Goal: Task Accomplishment & Management: Use online tool/utility

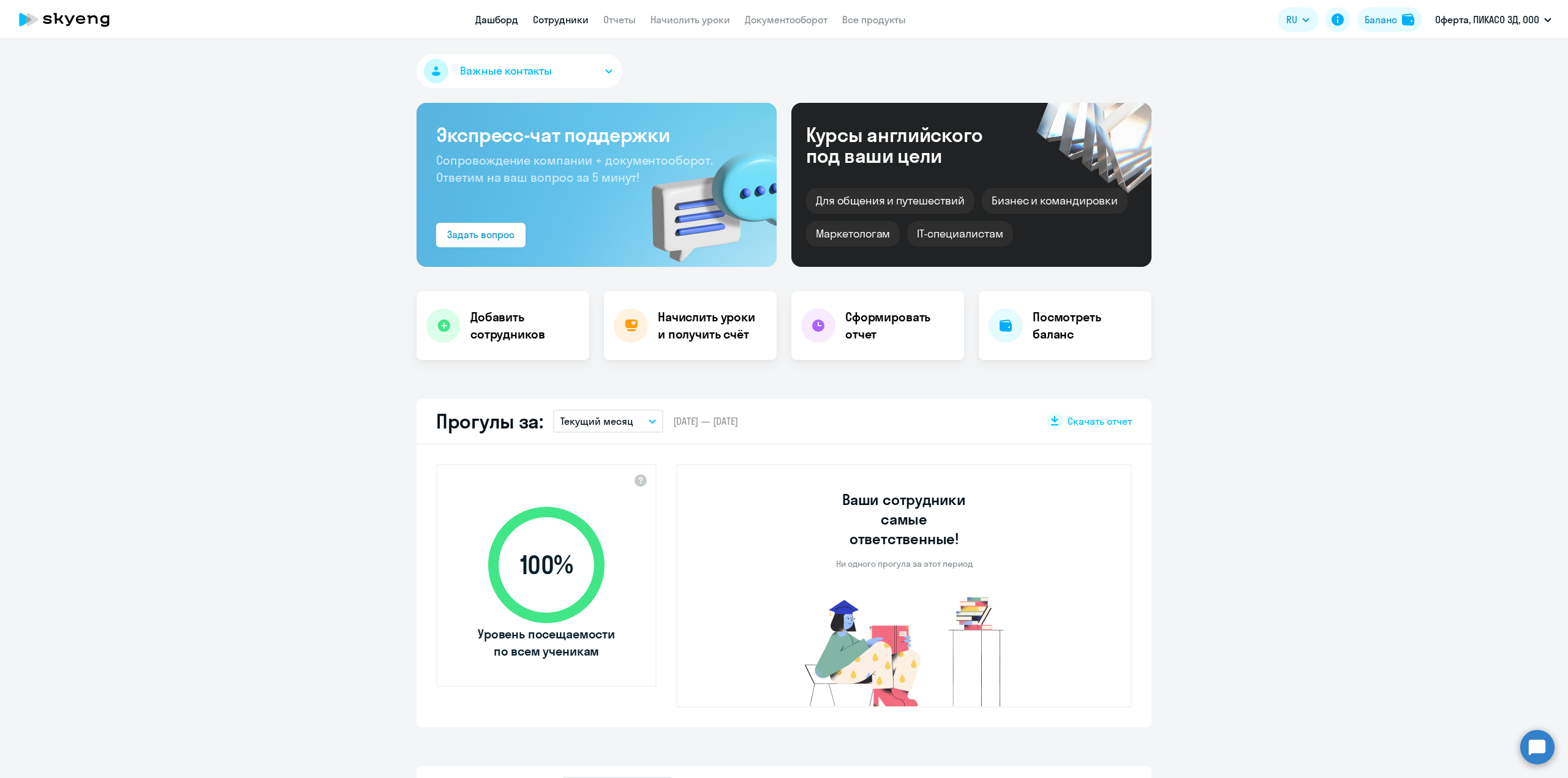
click at [578, 22] on link "Сотрудники" at bounding box center [560, 19] width 55 height 12
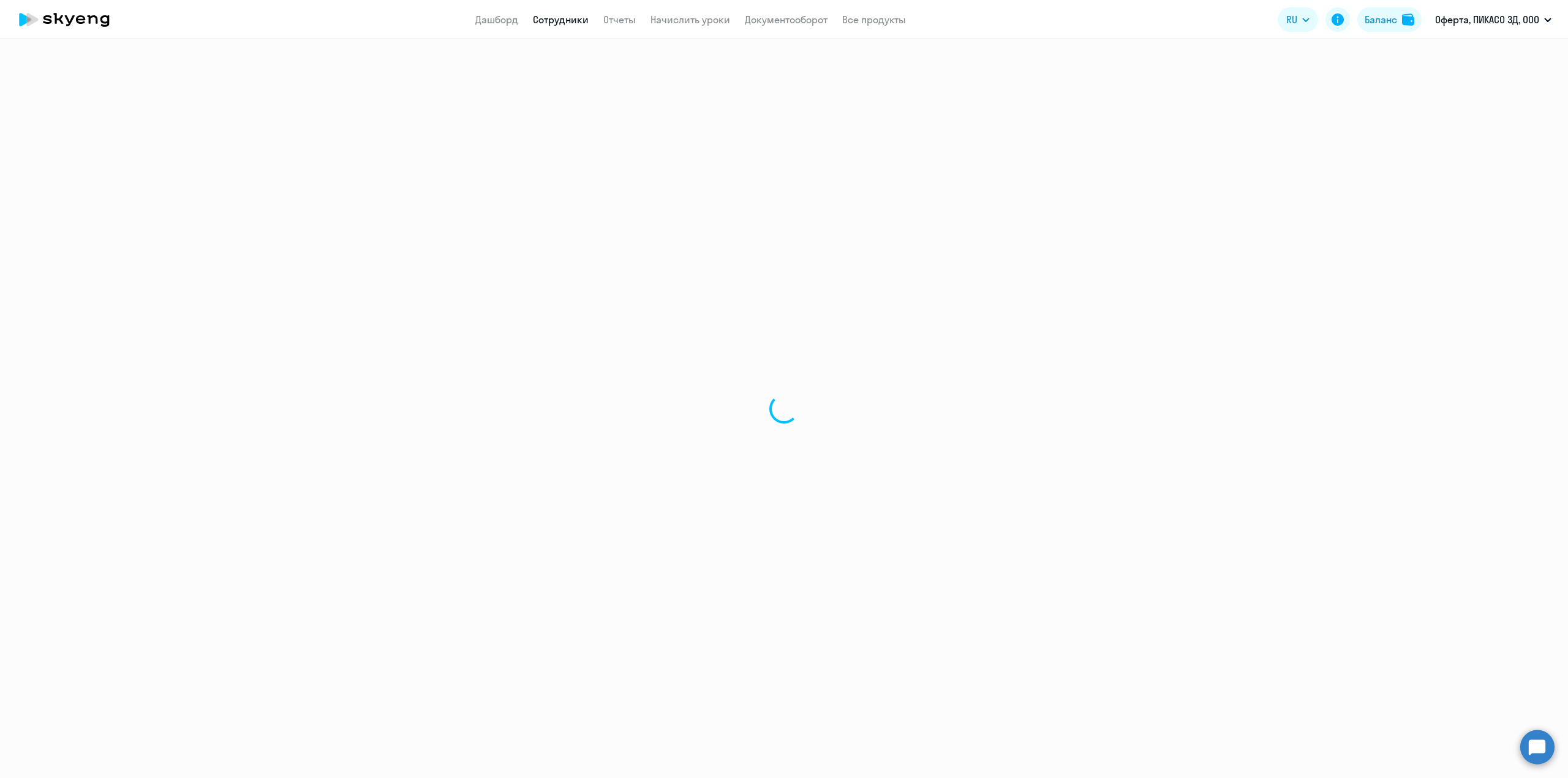
select select "30"
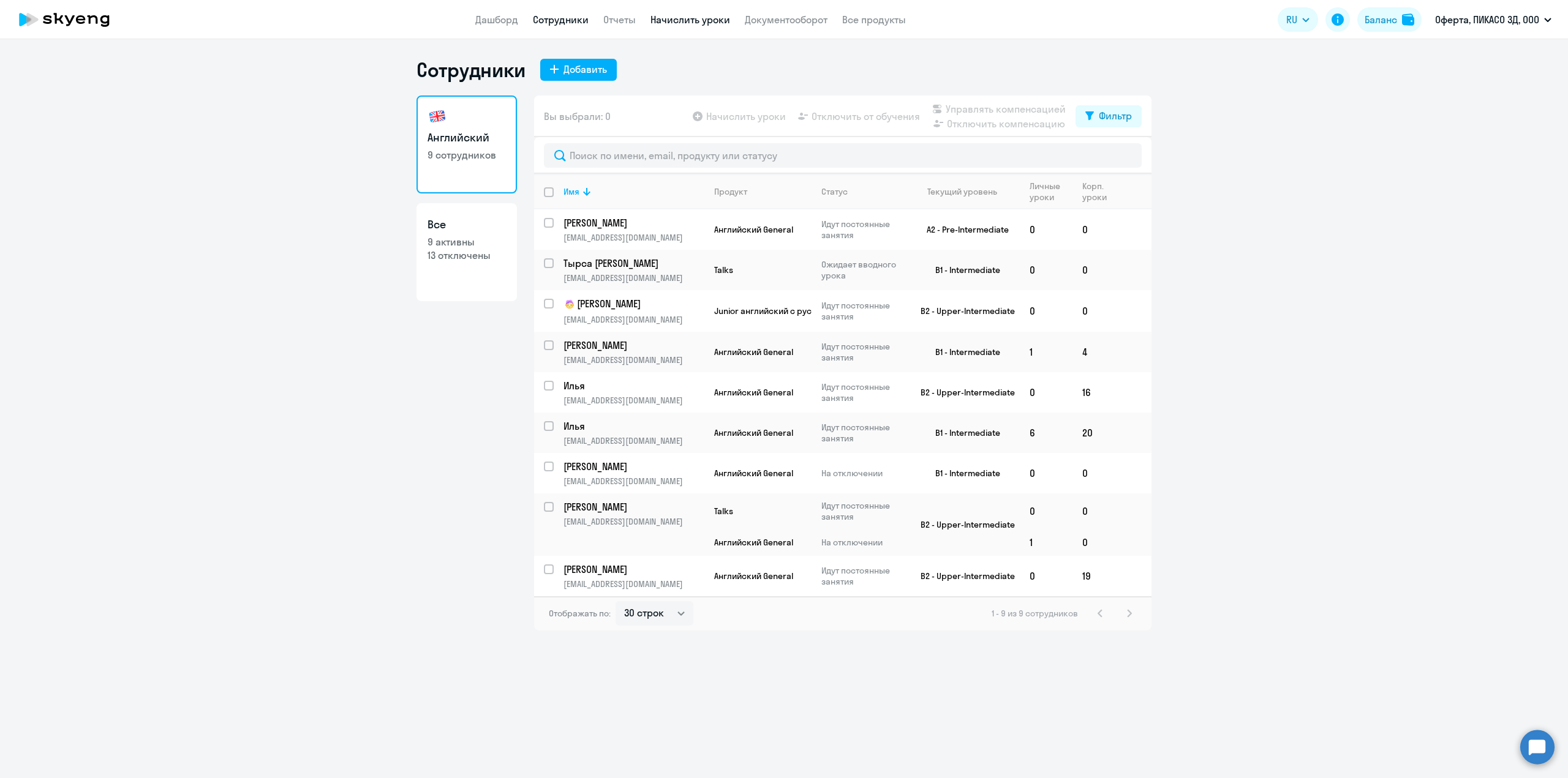
click at [674, 20] on link "Начислить уроки" at bounding box center [690, 19] width 79 height 12
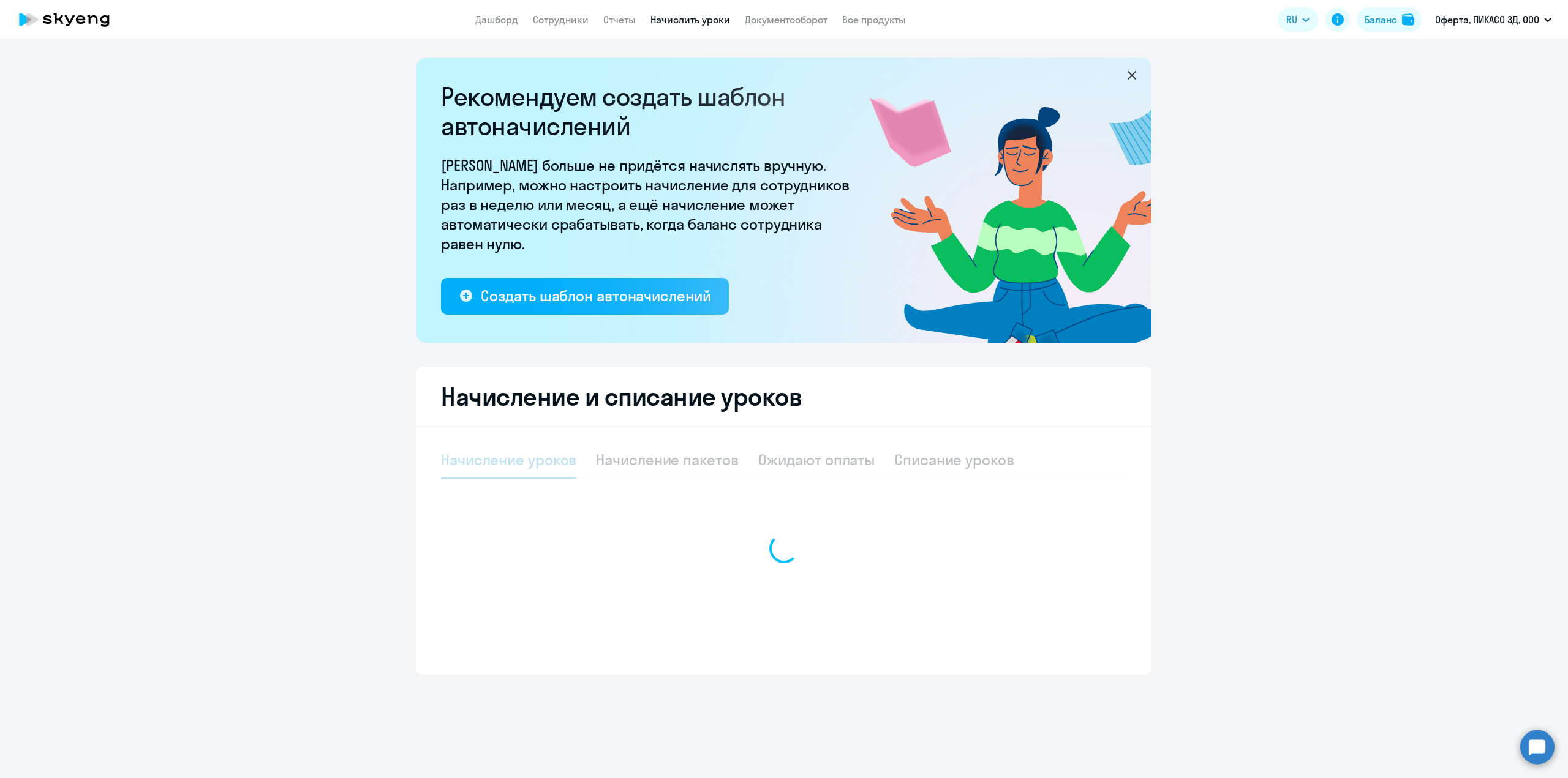
select select "10"
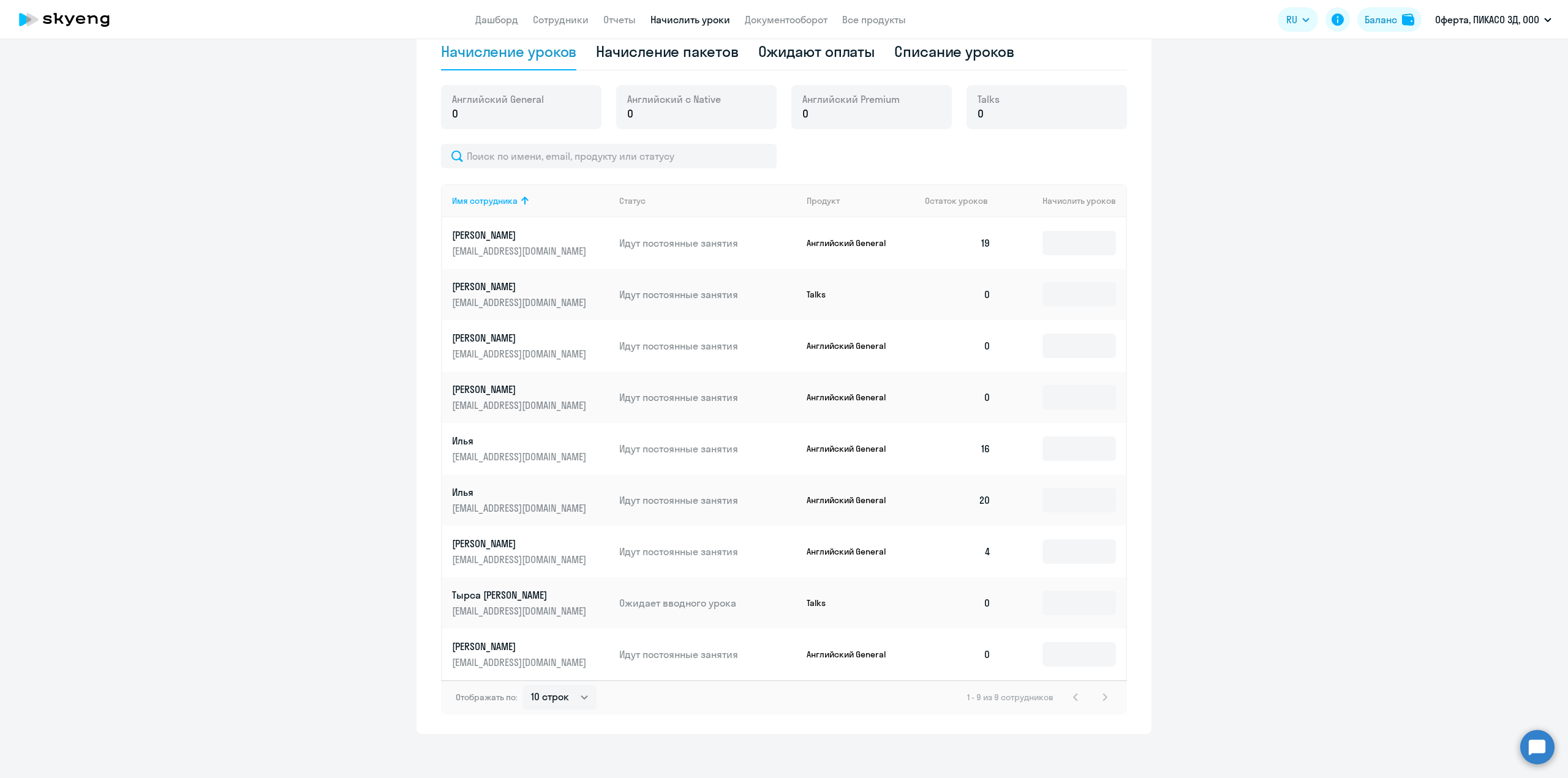
scroll to position [413, 0]
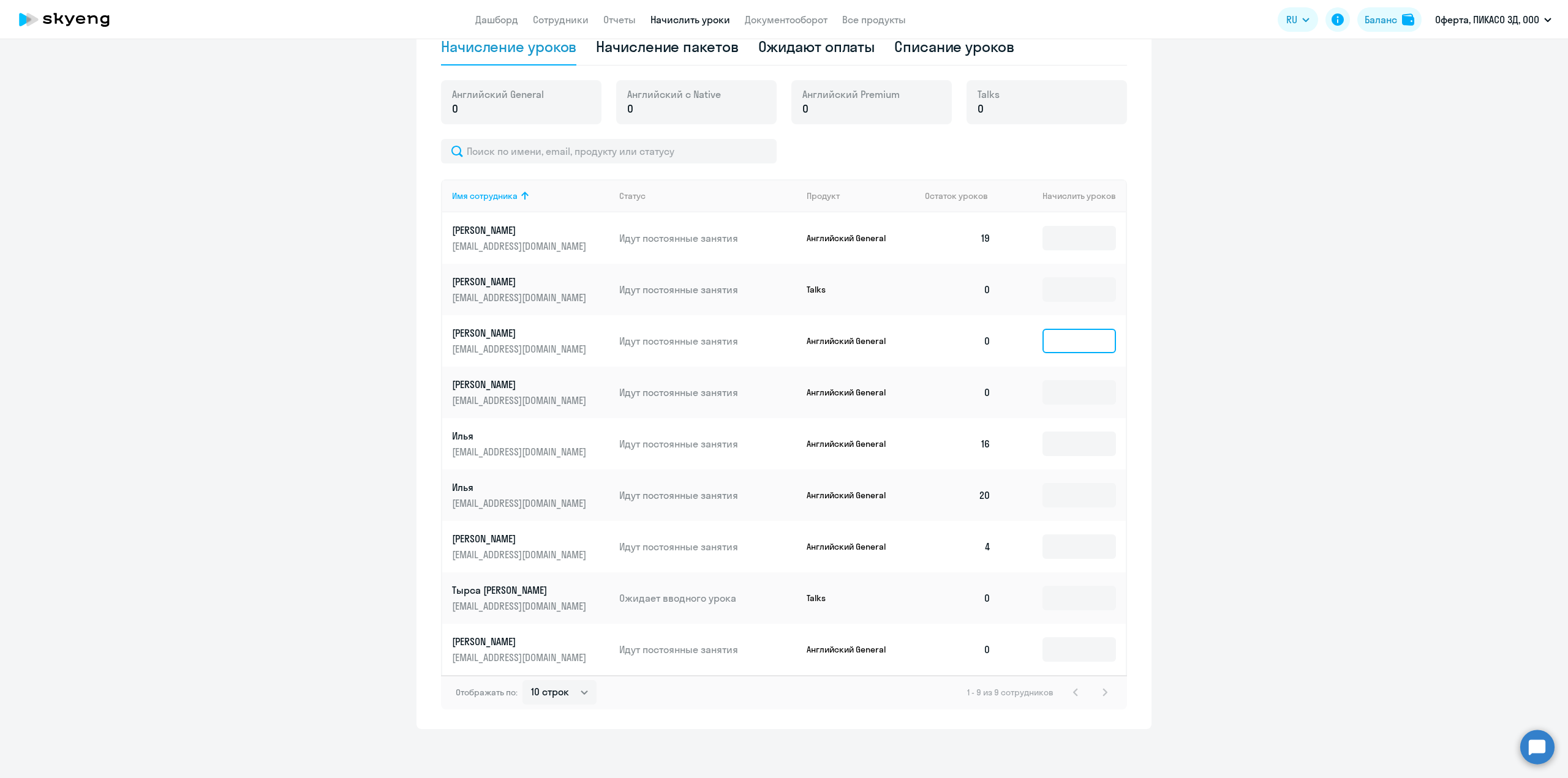
click at [1070, 343] on input at bounding box center [1079, 341] width 74 height 25
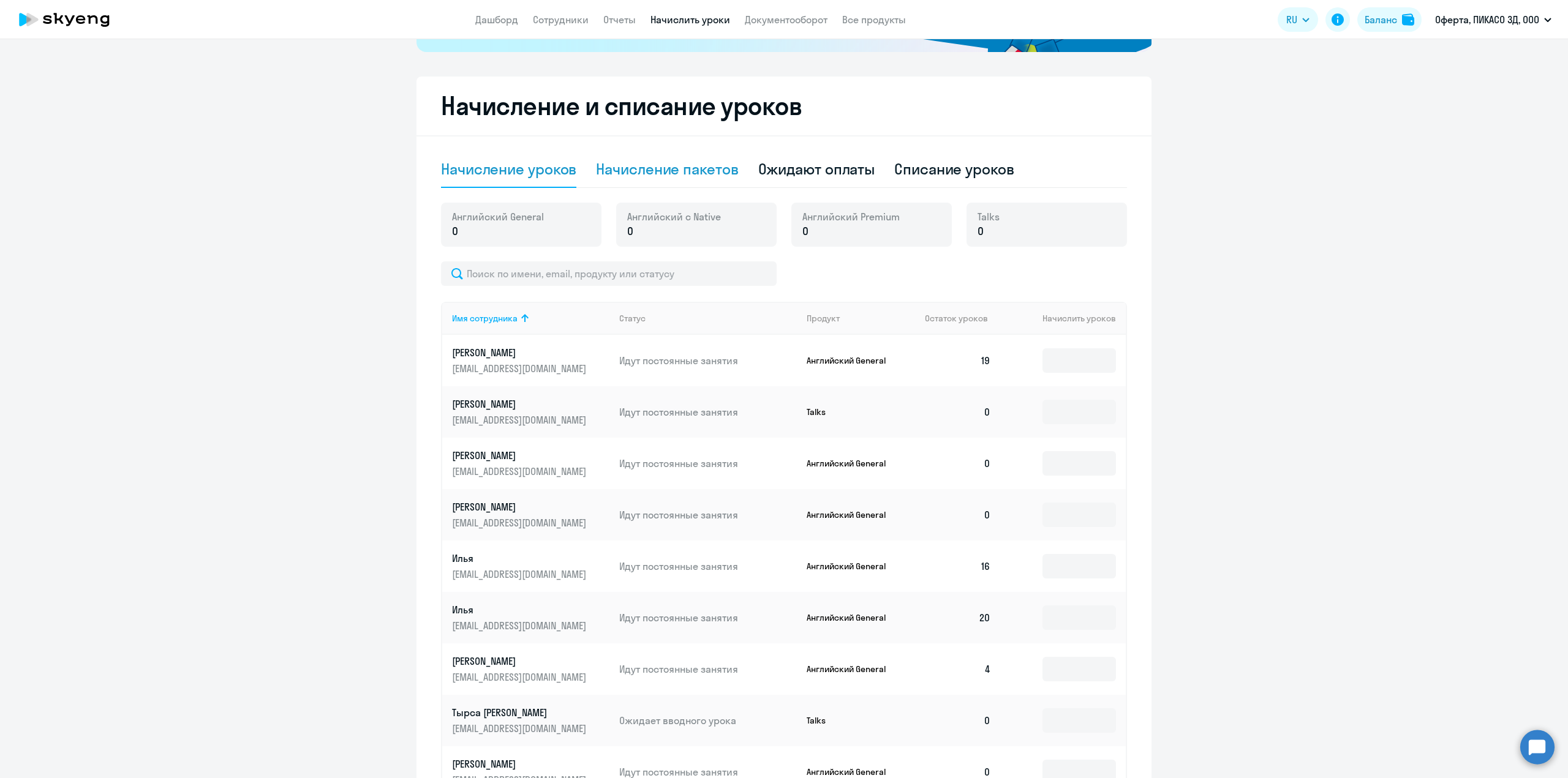
click at [673, 161] on div "Начисление пакетов" at bounding box center [667, 169] width 142 height 20
select select "10"
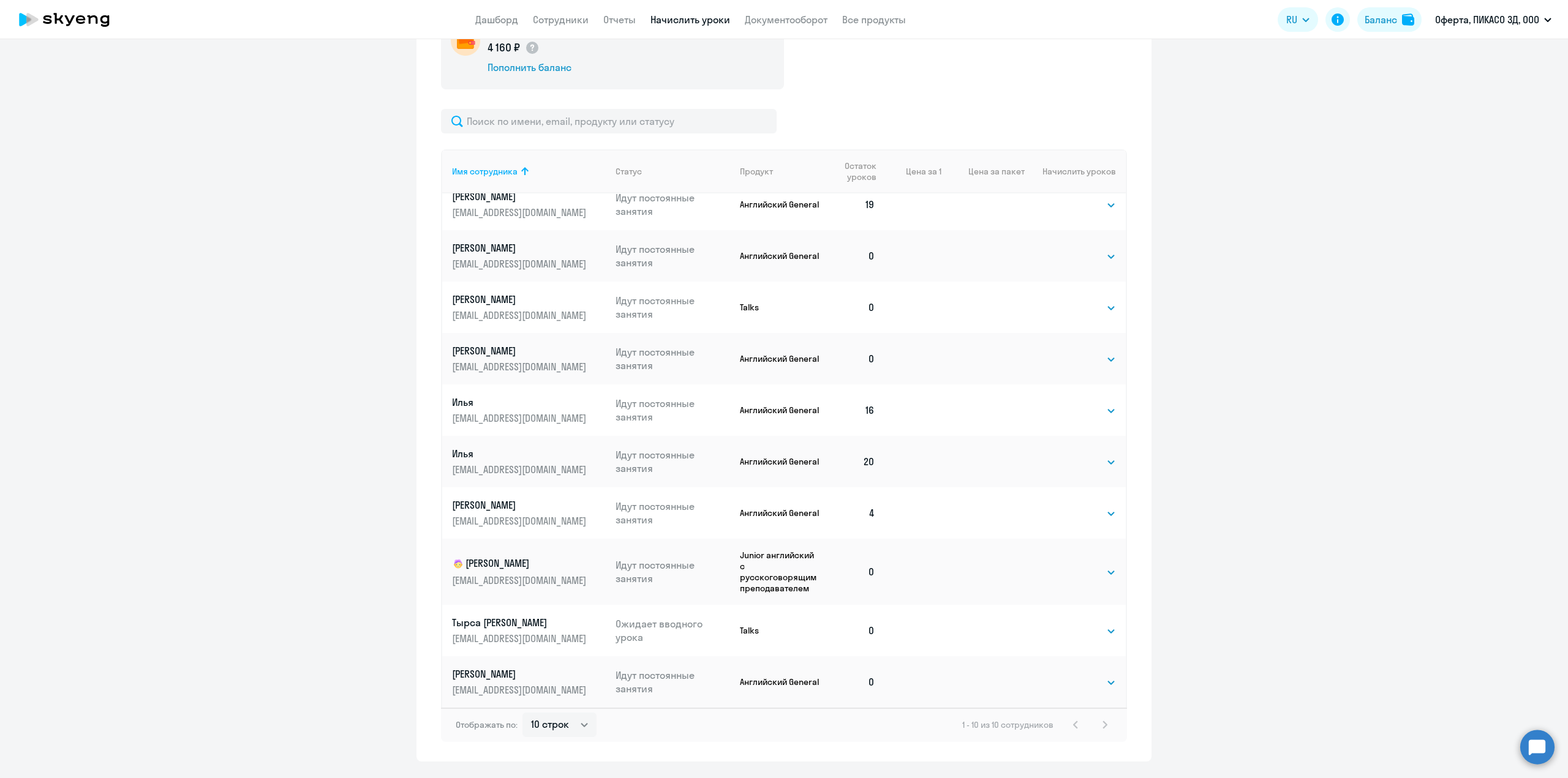
scroll to position [515, 0]
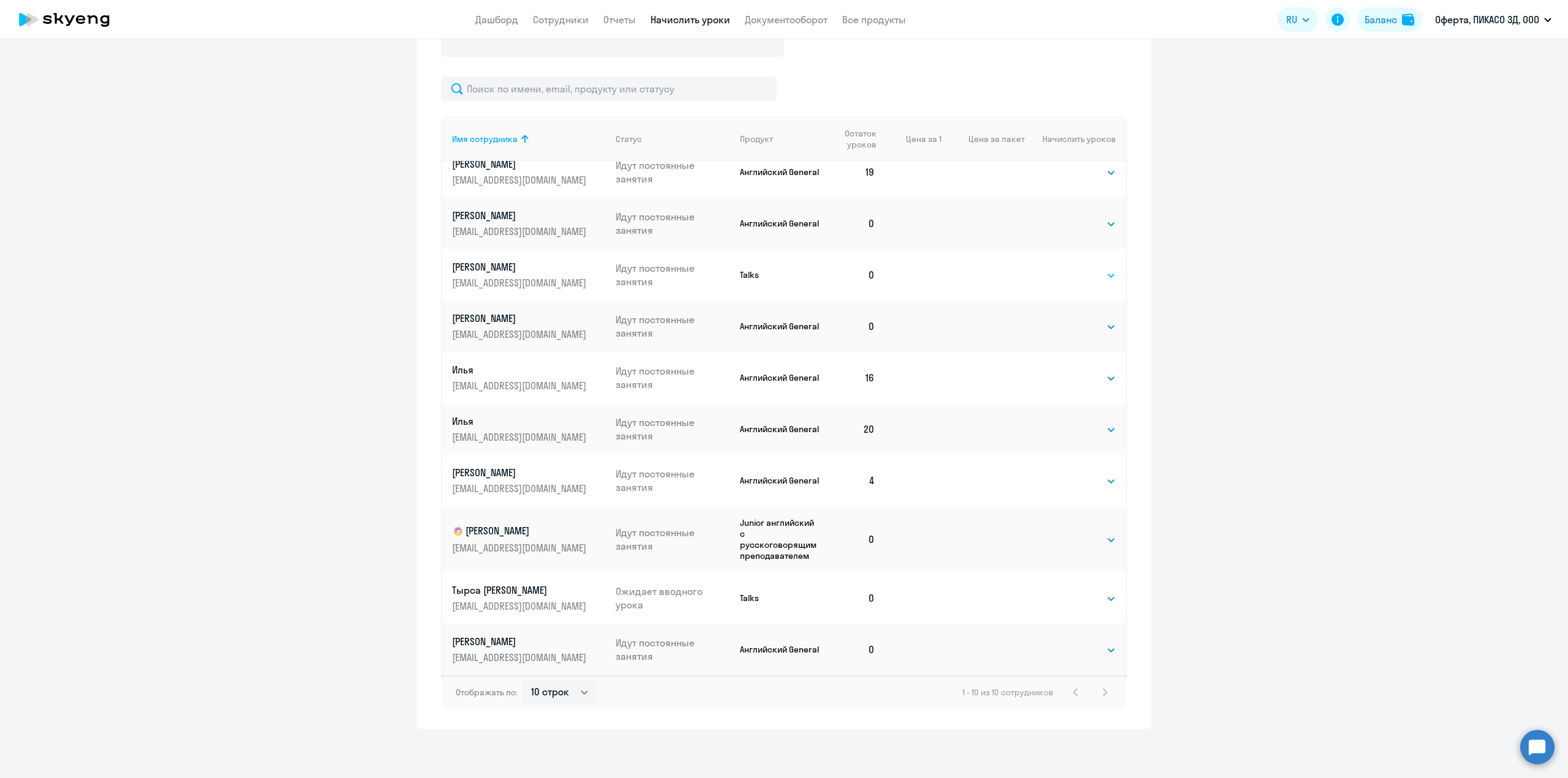
click at [1066, 274] on select "Выбрать 1 6 12 20 40" at bounding box center [1091, 275] width 51 height 15
select select "20"
click at [1066, 268] on select "Выбрать 1 6 12 20 40" at bounding box center [1091, 275] width 51 height 15
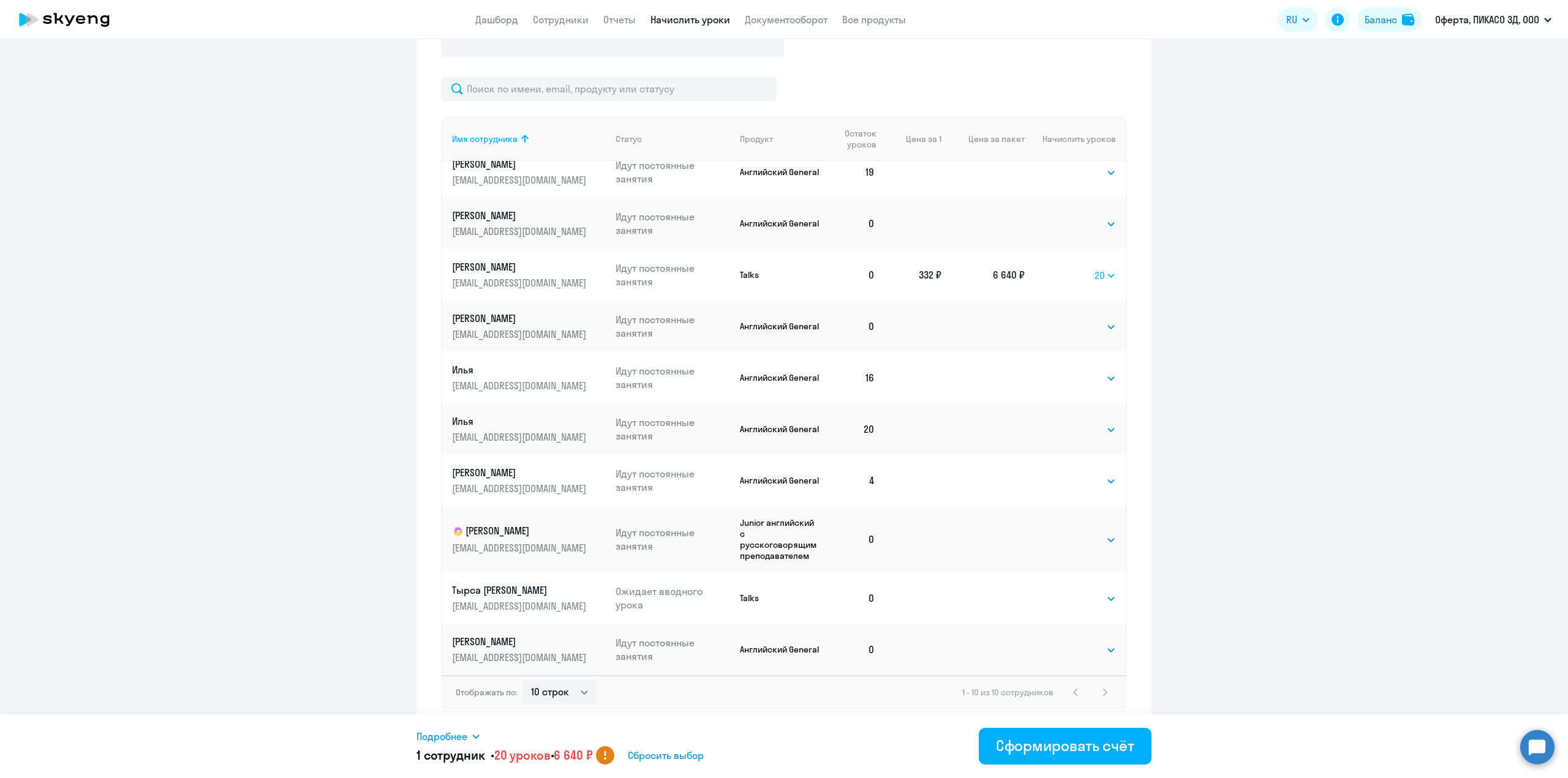
click at [1095, 272] on select "Выбрать 1 6 12 20 40" at bounding box center [1105, 275] width 22 height 15
select select
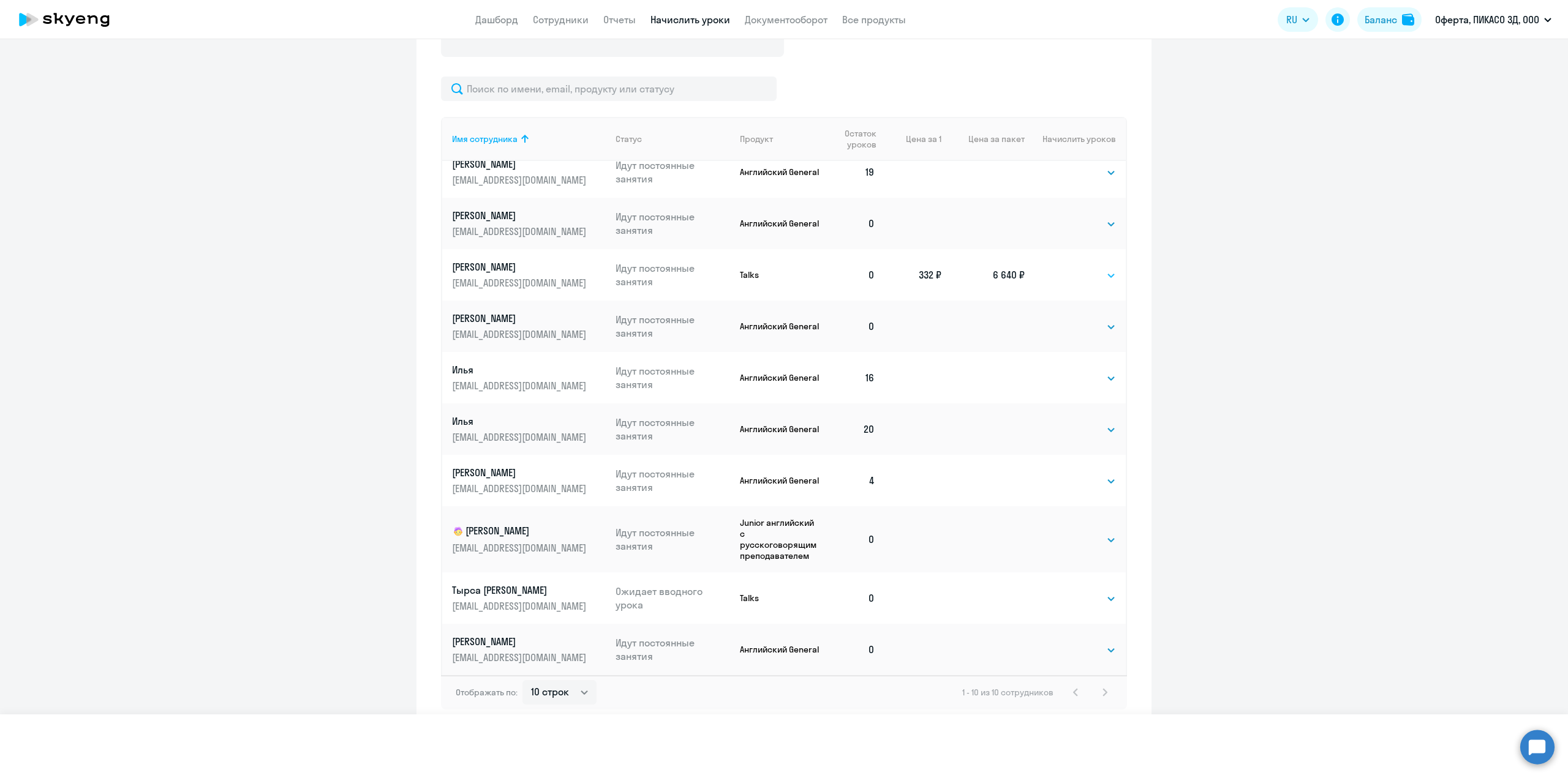
click at [1095, 268] on select "Выбрать 1 6 12 20 40" at bounding box center [1105, 275] width 22 height 15
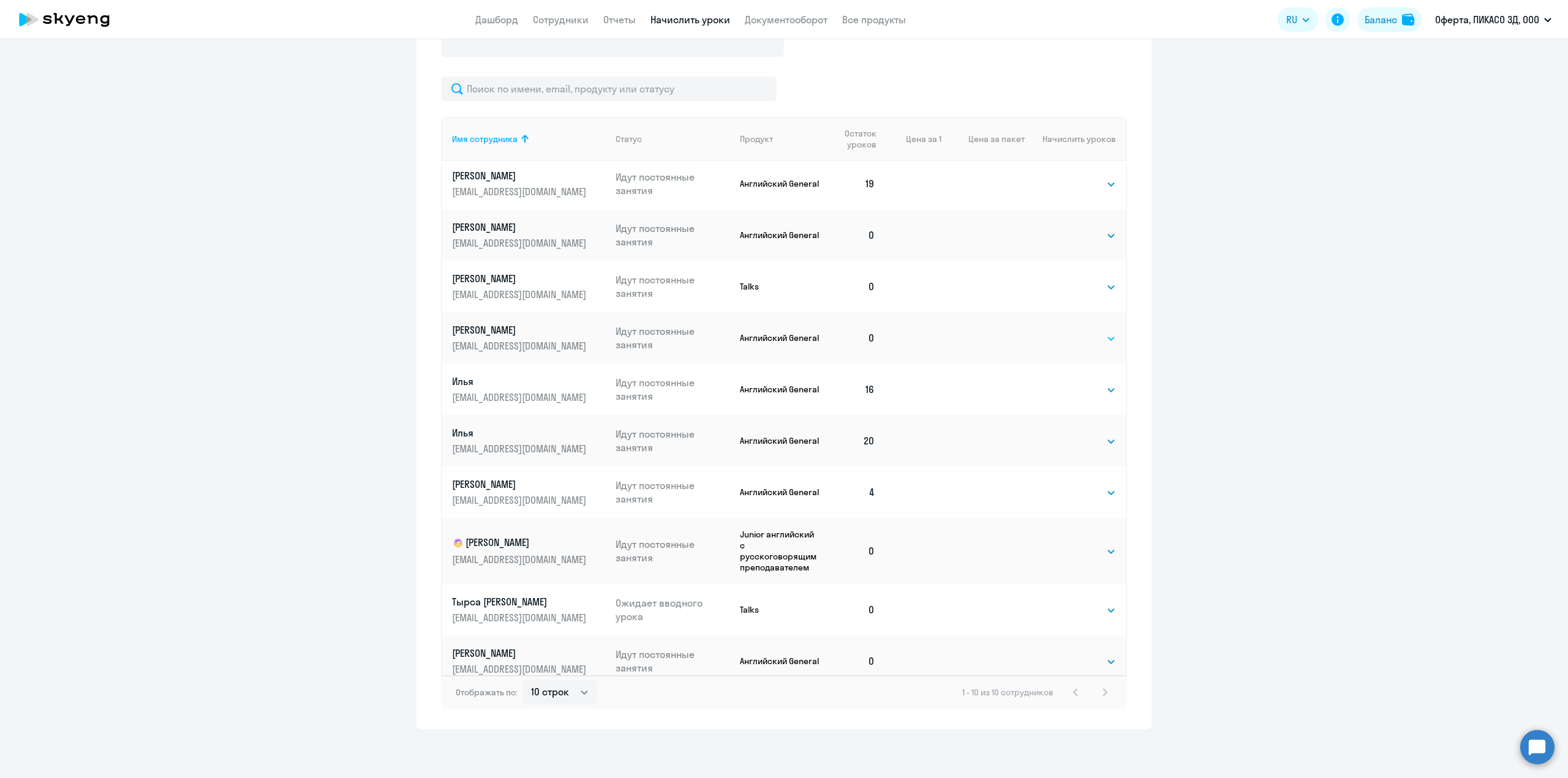
scroll to position [0, 0]
click at [1066, 239] on select "Выбрать 4 8 16 32 64 96 128" at bounding box center [1091, 239] width 51 height 15
click at [1066, 232] on select "Выбрать 4 8 16 32 64 96 128" at bounding box center [1091, 239] width 51 height 15
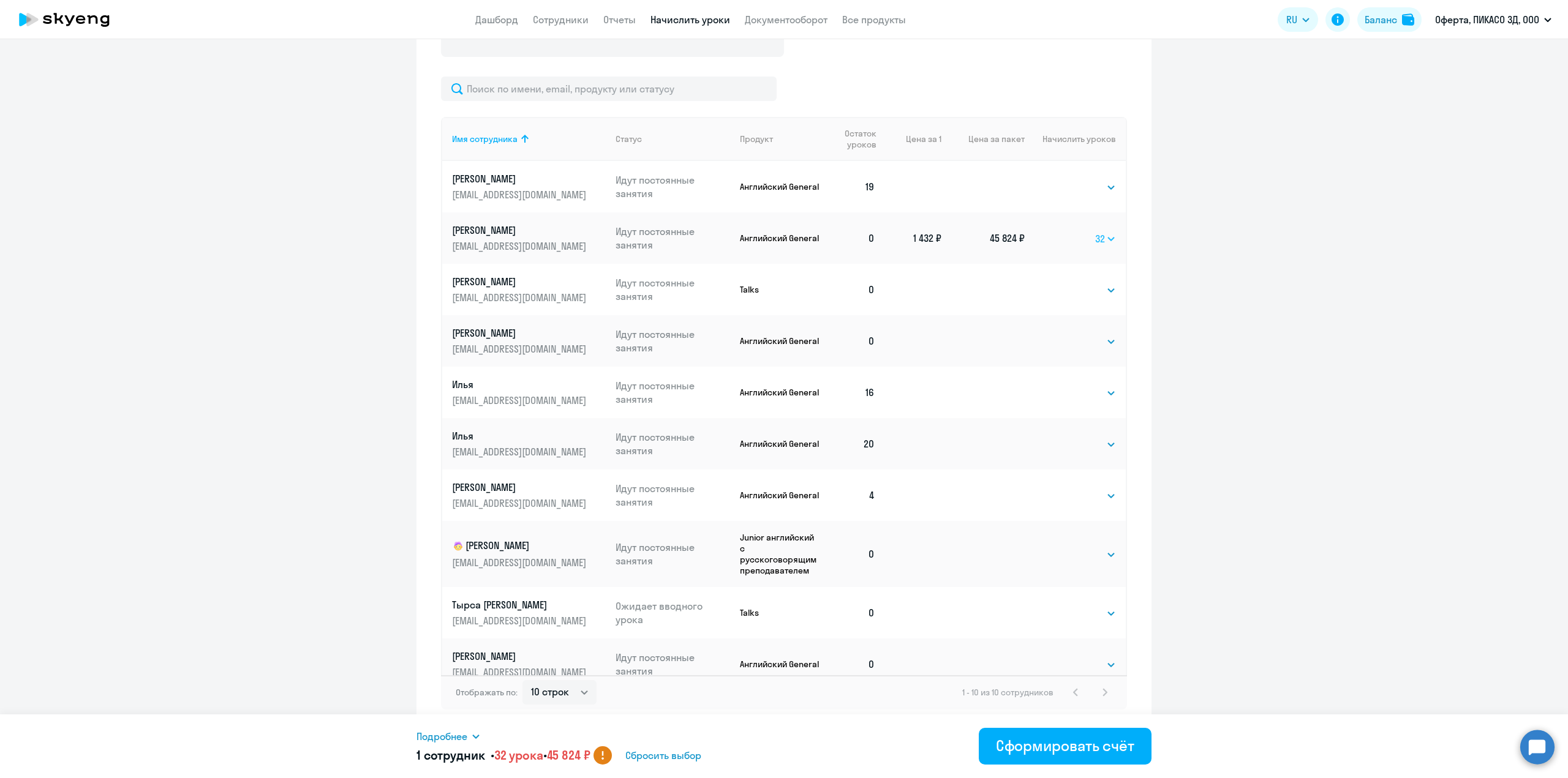
click at [1096, 237] on select "Выбрать 4 8 16 32 64 96 128" at bounding box center [1106, 239] width 21 height 15
select select "16"
click at [1096, 232] on select "Выбрать 4 8 16 32 64 96 128" at bounding box center [1106, 239] width 21 height 15
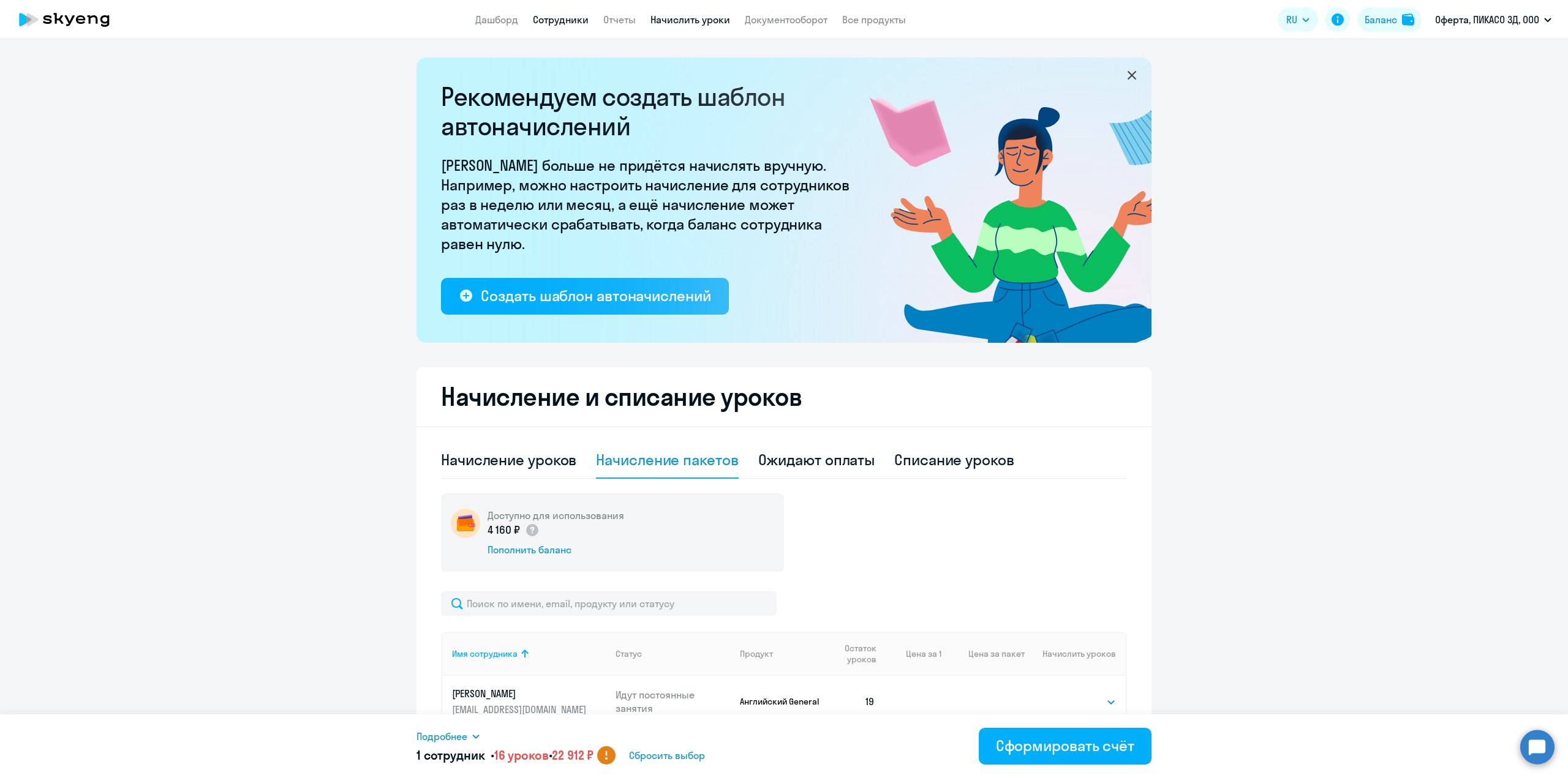
click at [555, 22] on link "Сотрудники" at bounding box center [560, 19] width 55 height 12
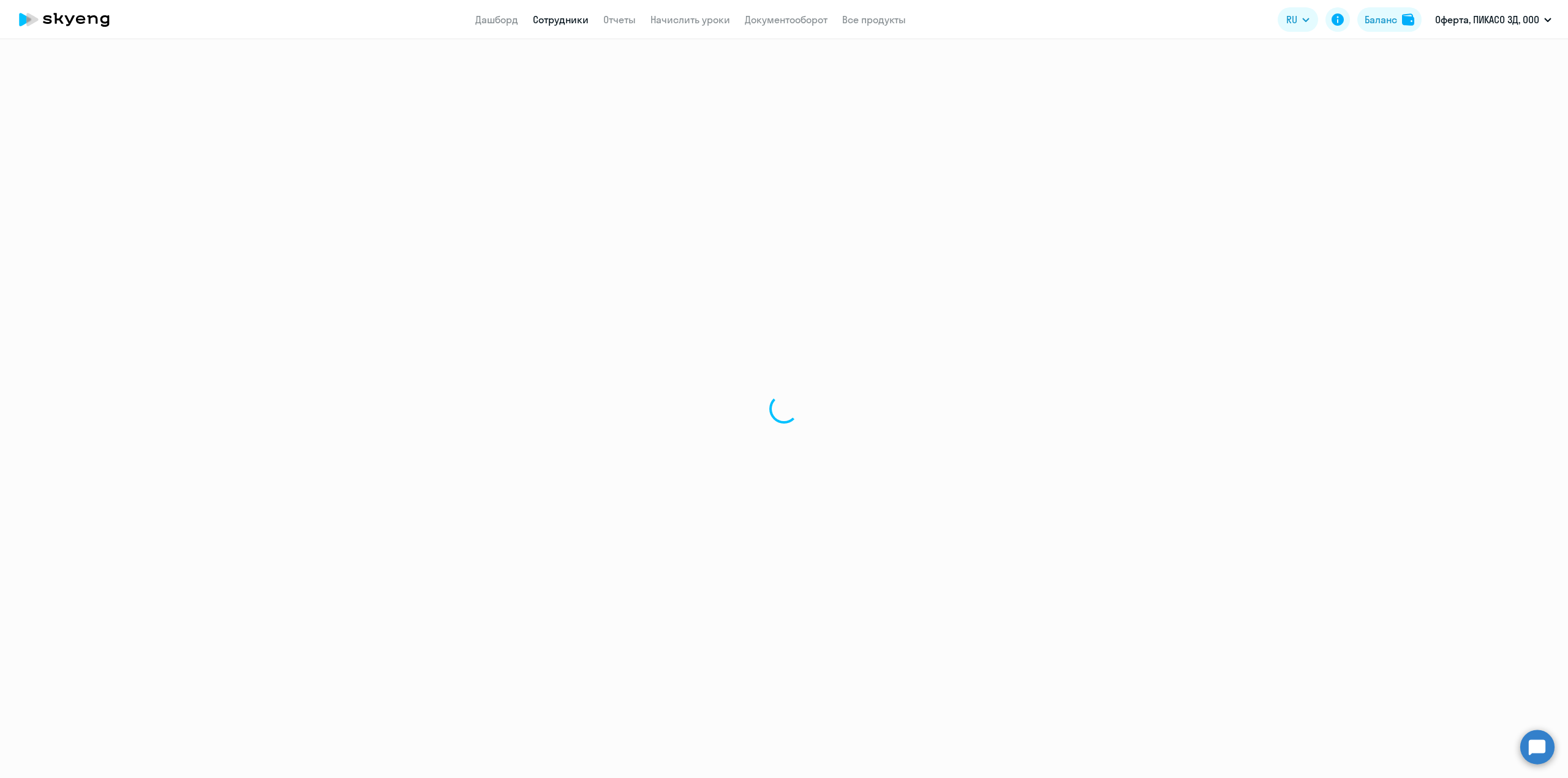
select select "30"
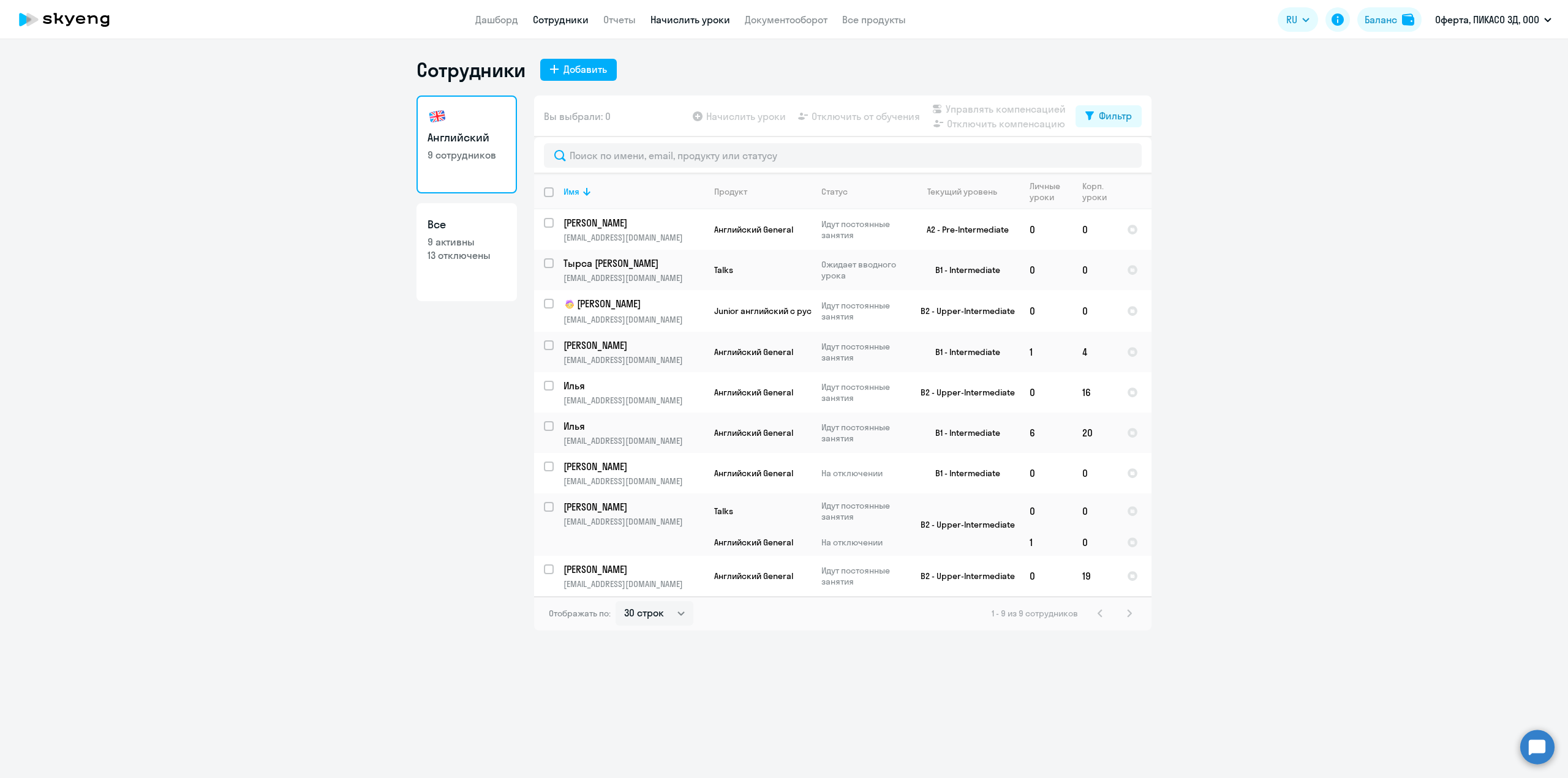
click at [675, 15] on link "Начислить уроки" at bounding box center [690, 19] width 79 height 12
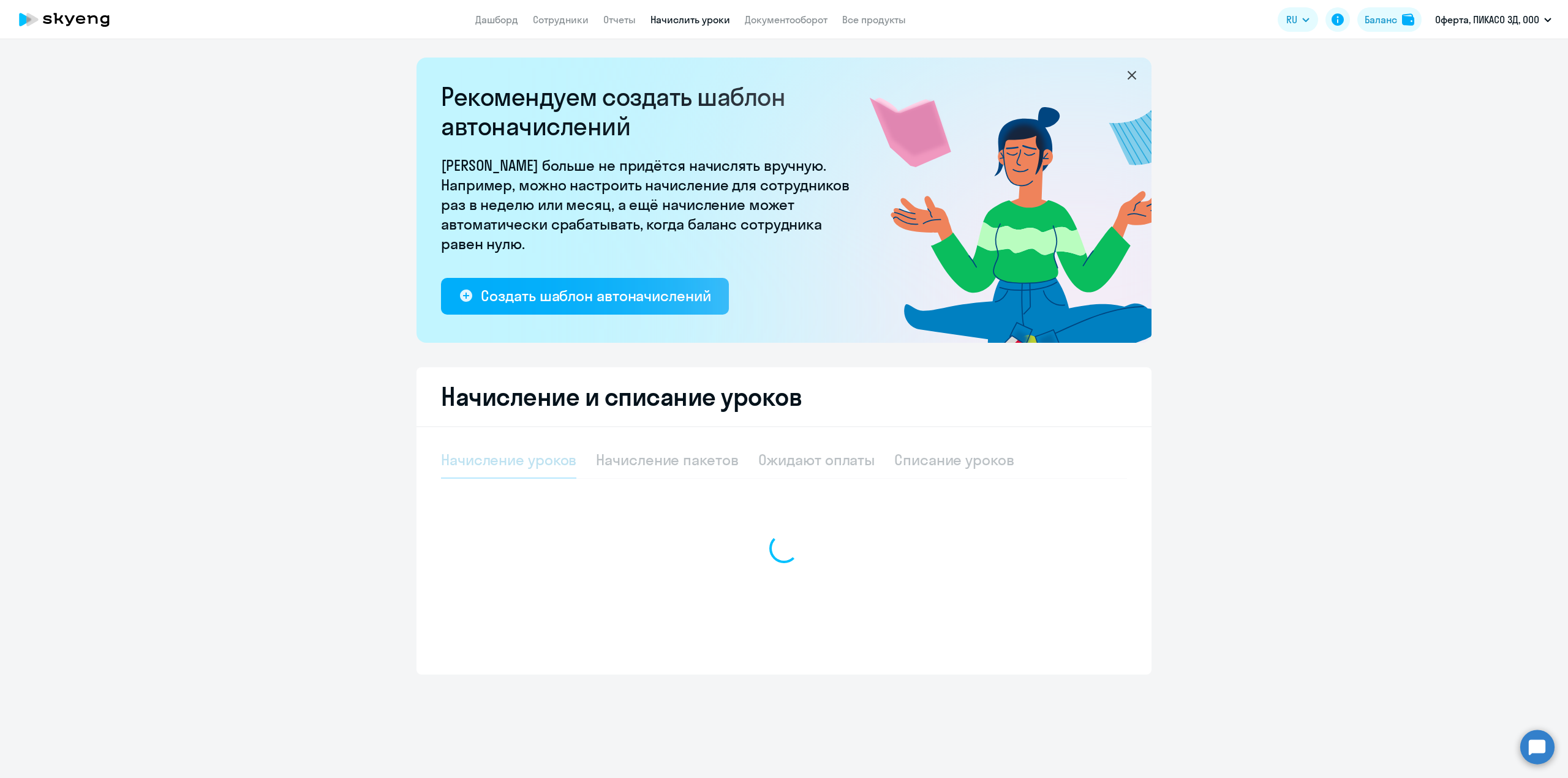
select select "10"
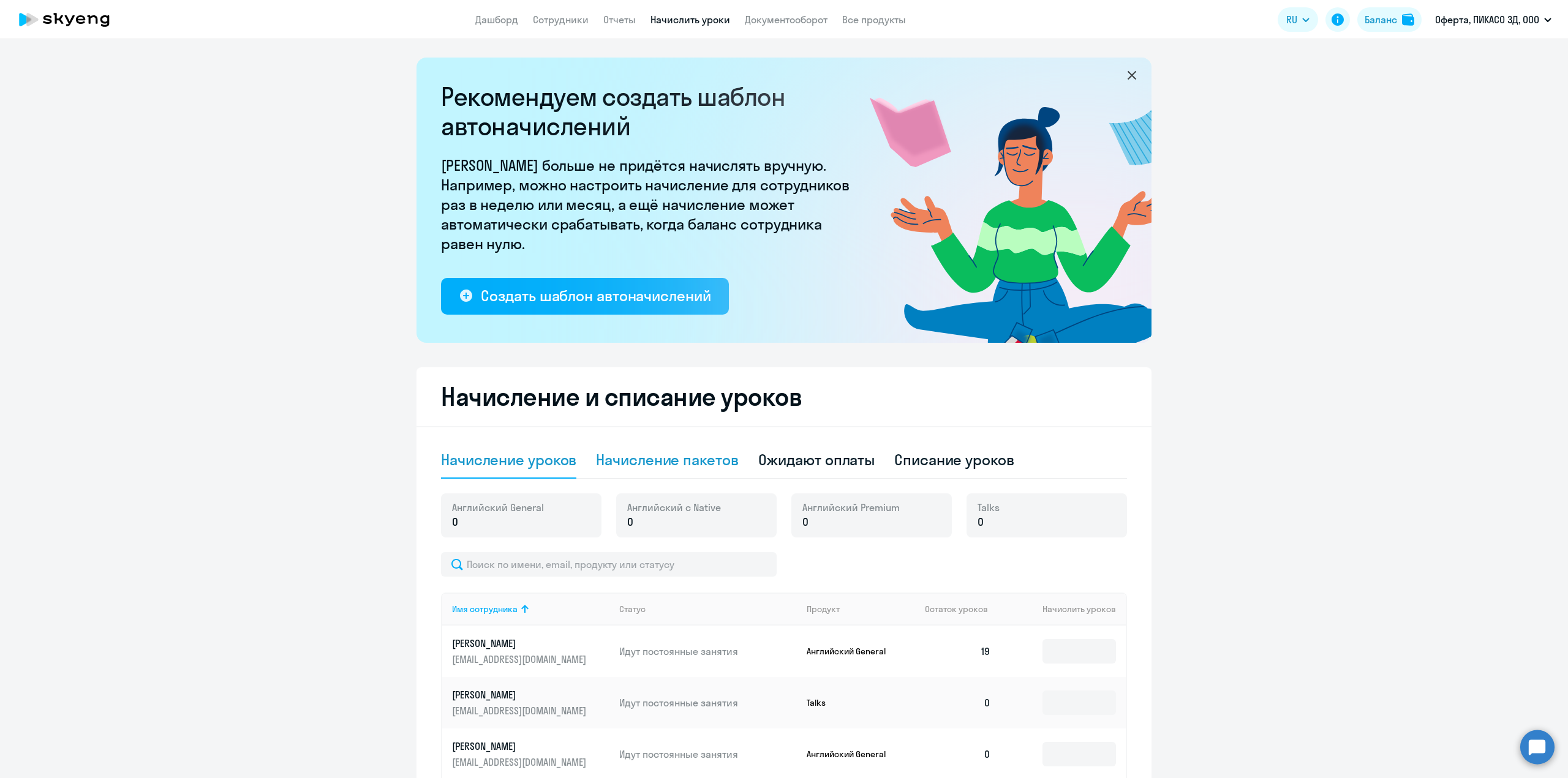
click at [678, 460] on div "Начисление пакетов" at bounding box center [667, 460] width 142 height 20
select select "10"
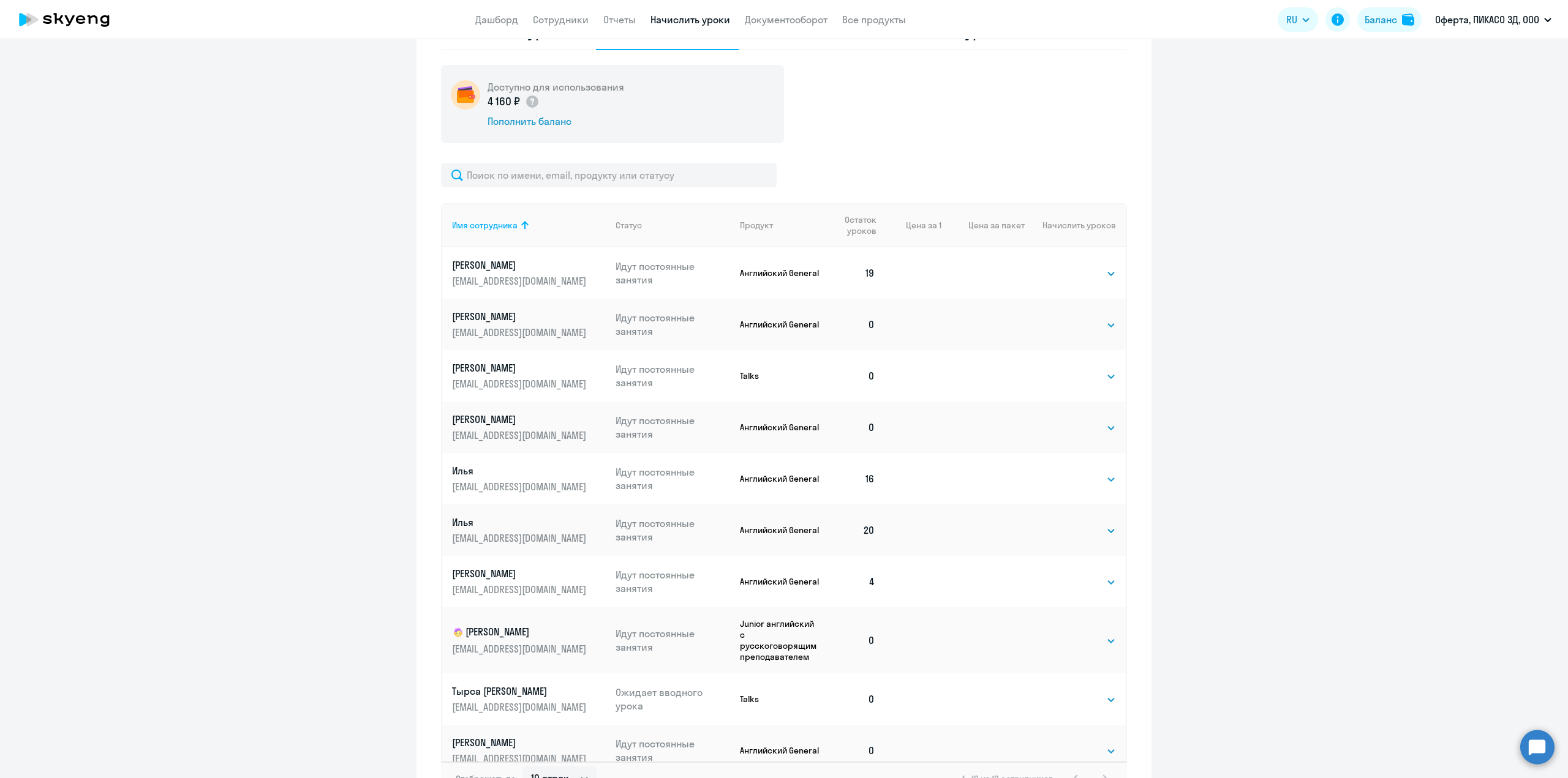
scroll to position [15, 0]
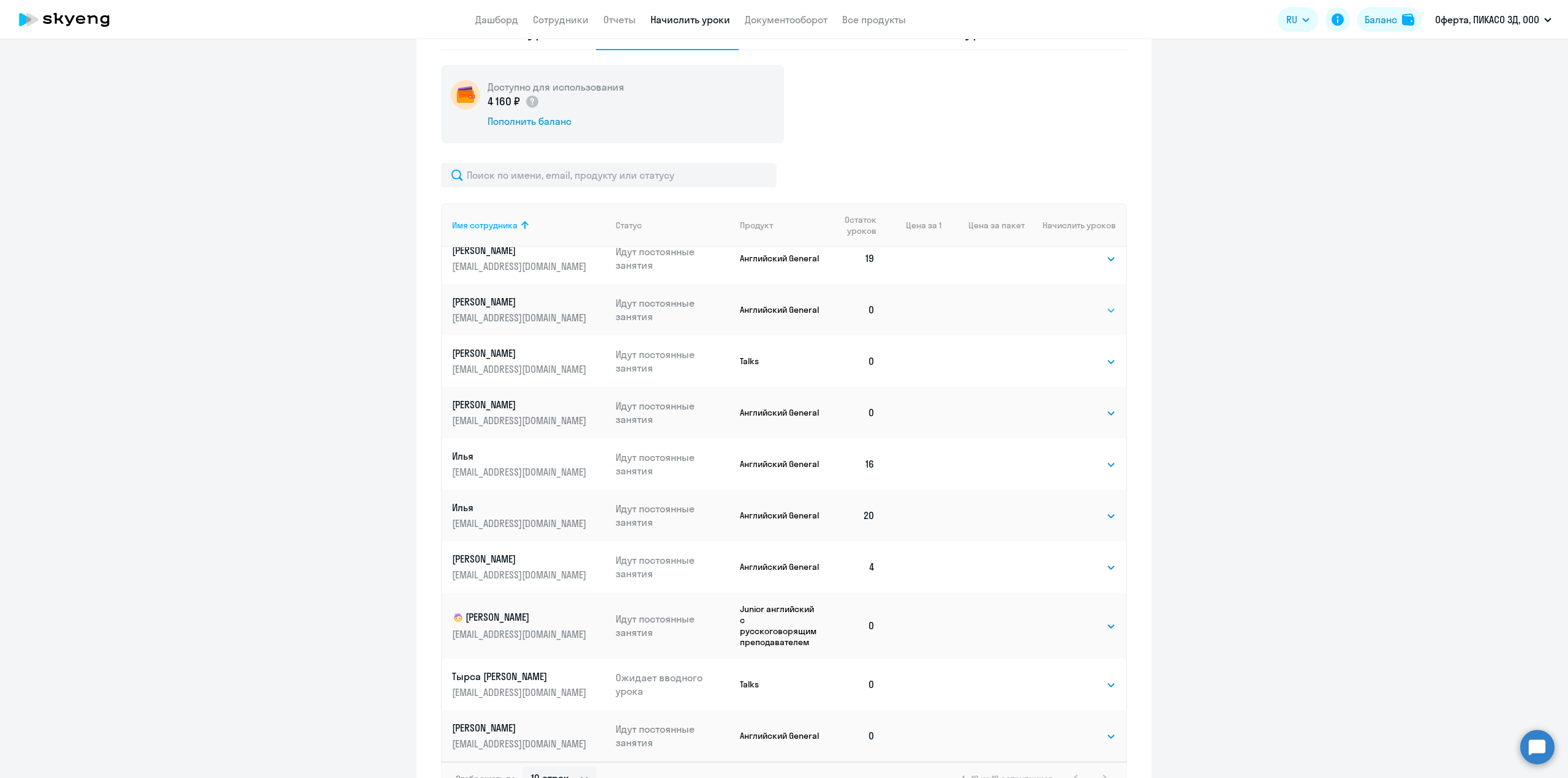
click at [1072, 306] on select "Выбрать 4 8 16 32 64 96 128" at bounding box center [1091, 310] width 51 height 15
select select "16"
click at [1066, 303] on select "Выбрать 4 8 16 32 64 96 128" at bounding box center [1091, 310] width 51 height 15
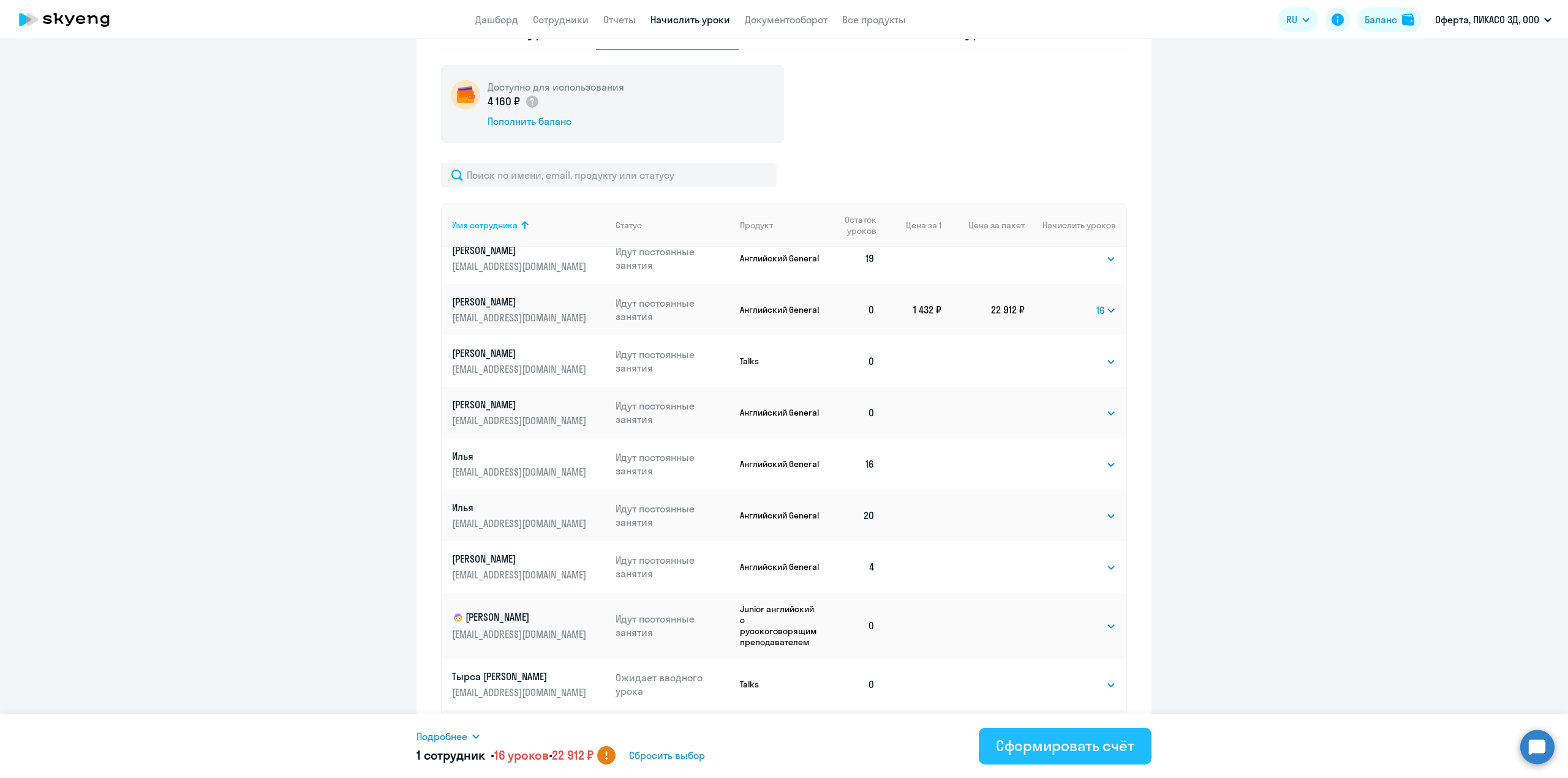
click at [1048, 744] on div "Сформировать счёт" at bounding box center [1065, 746] width 138 height 20
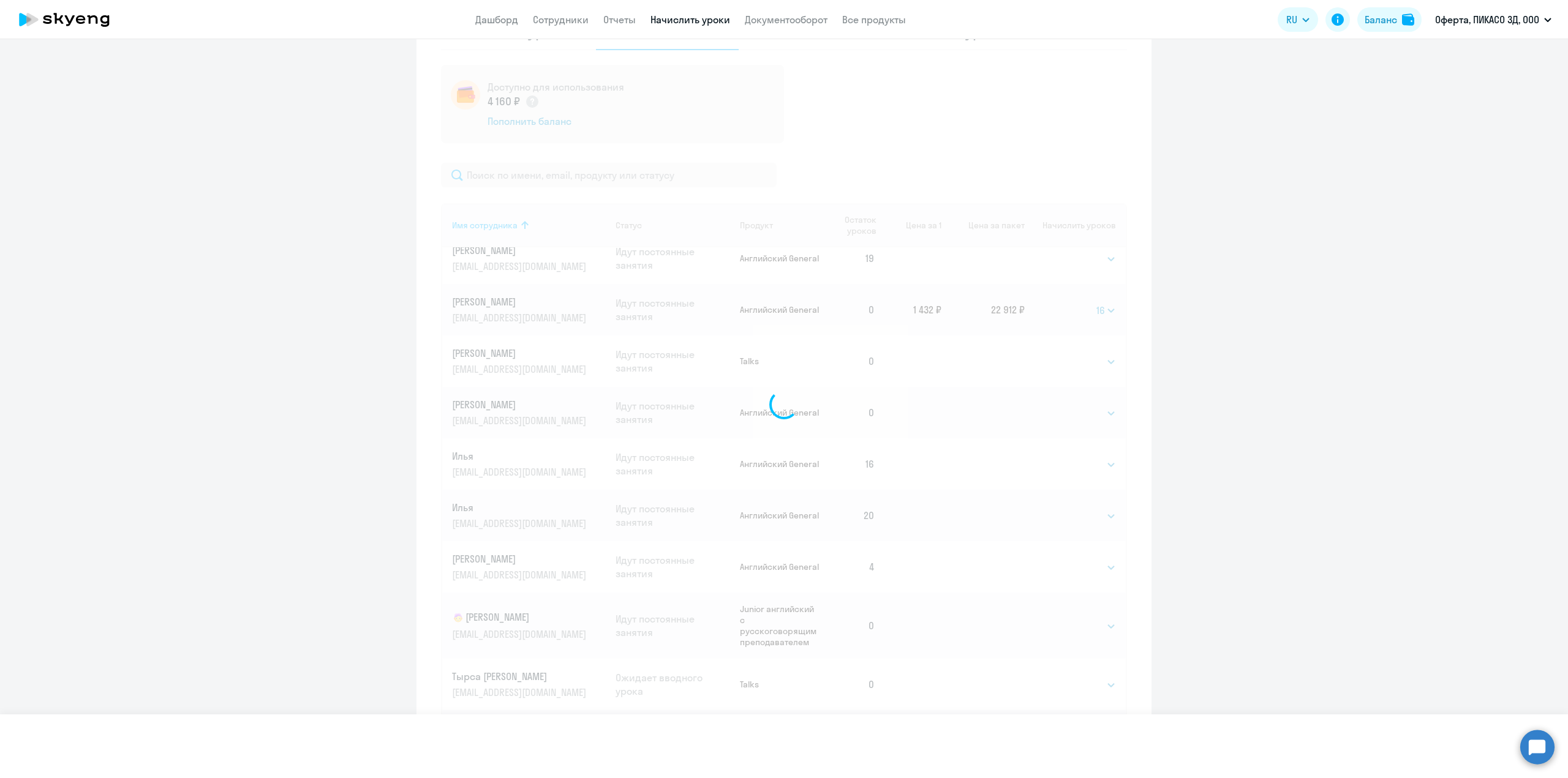
select select
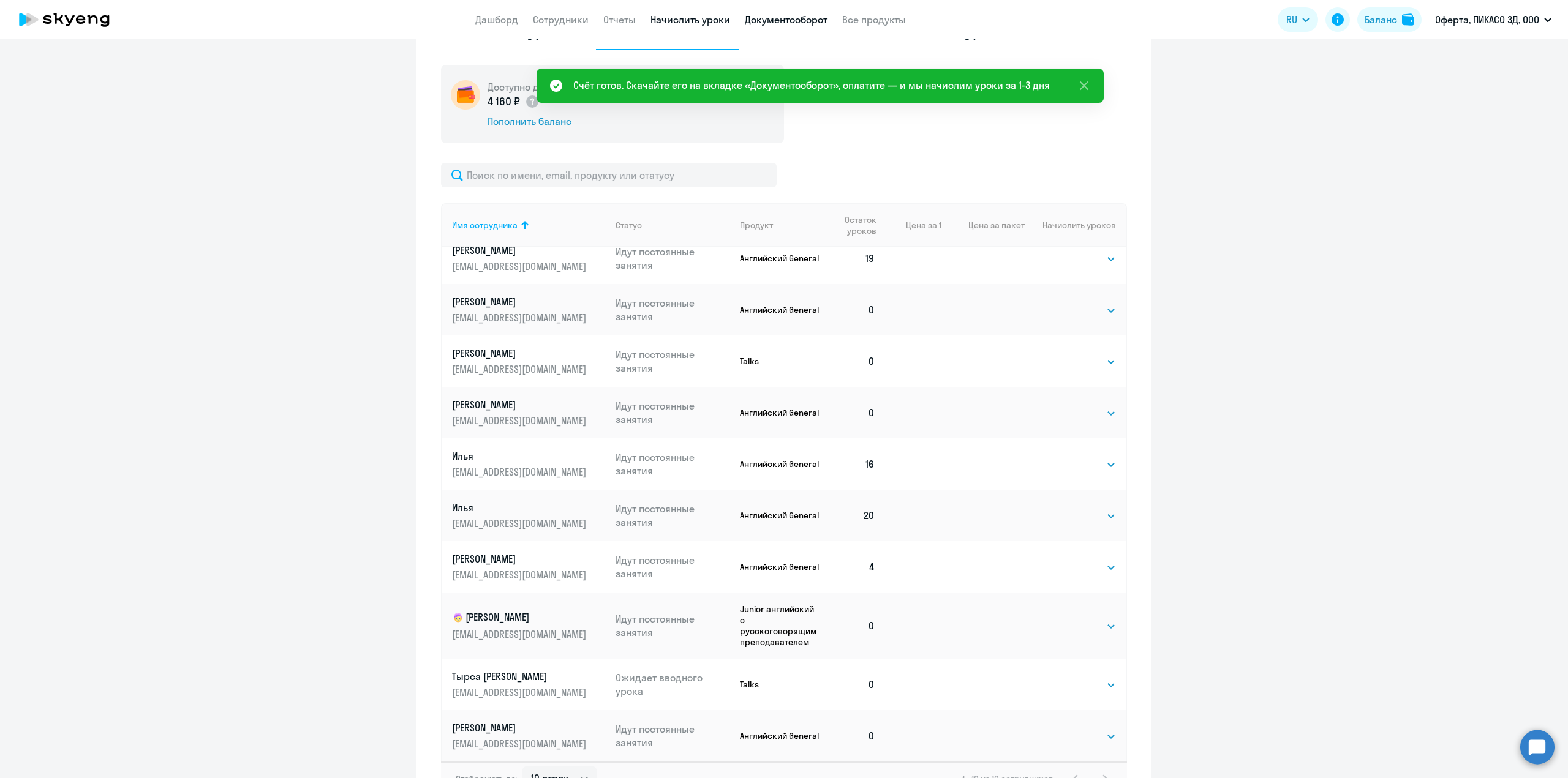
click at [781, 23] on link "Документооборот" at bounding box center [786, 19] width 83 height 12
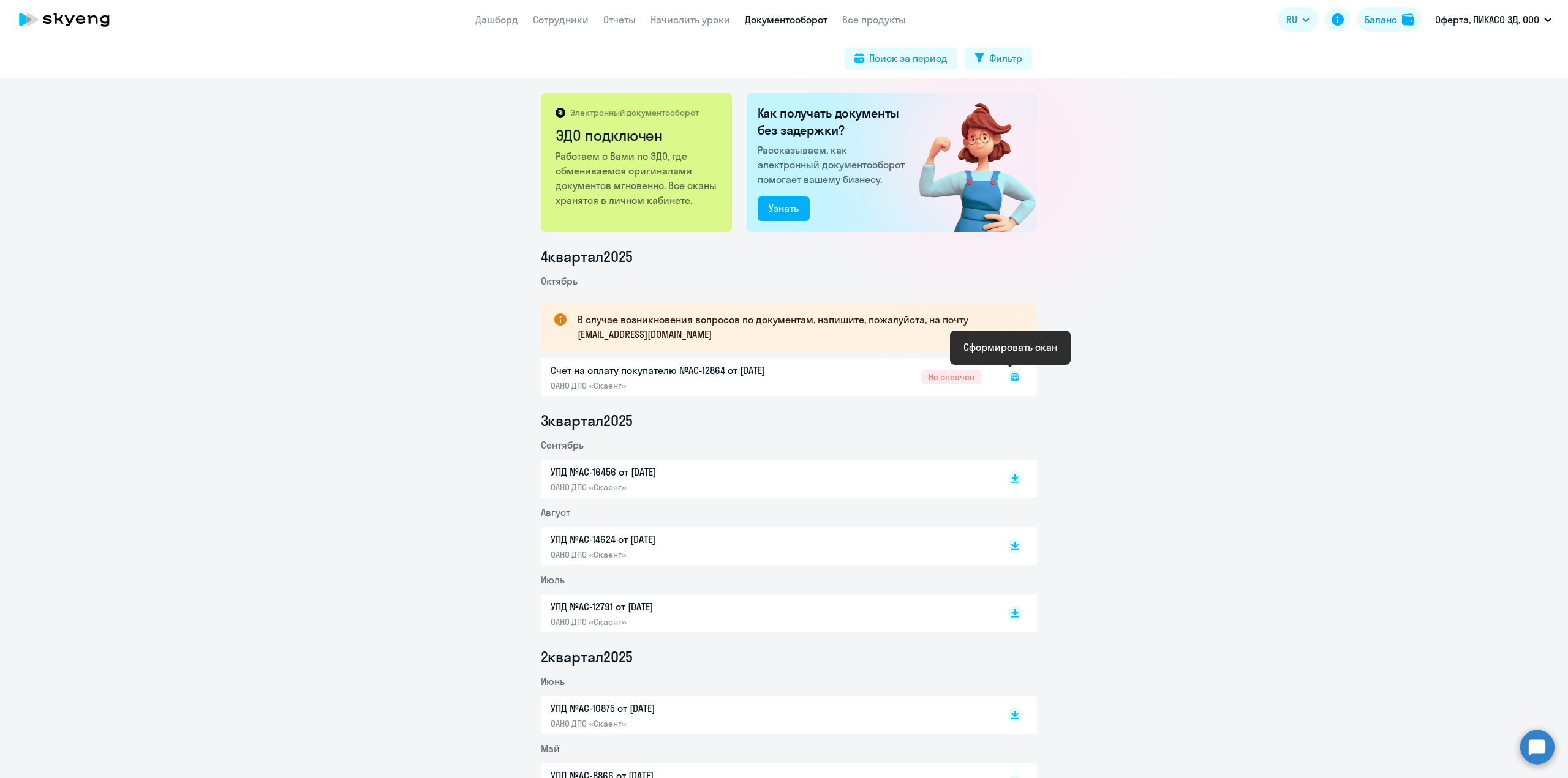
click at [1009, 378] on icon at bounding box center [1015, 377] width 15 height 15
click at [1011, 378] on rect at bounding box center [1015, 377] width 15 height 15
